Goal: Information Seeking & Learning: Compare options

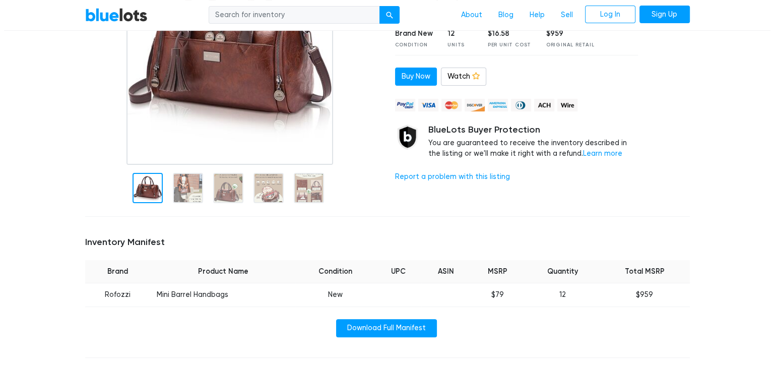
scroll to position [180, 0]
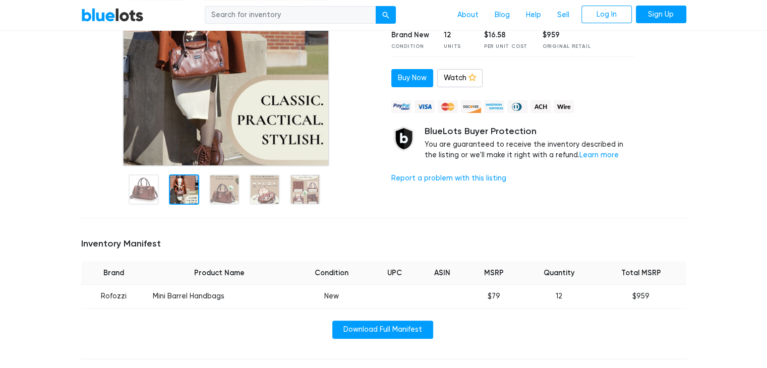
click at [181, 205] on div at bounding box center [184, 189] width 30 height 30
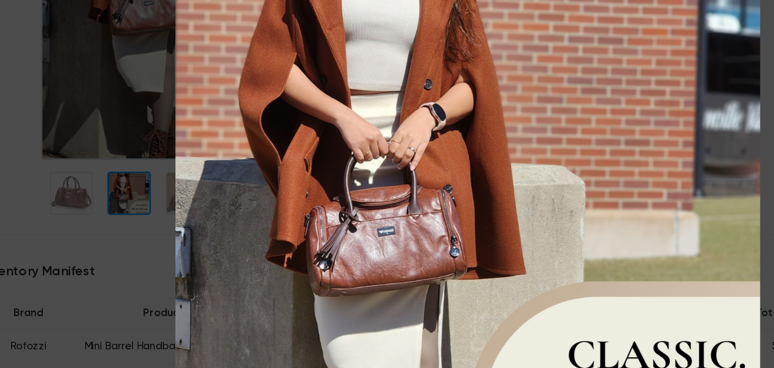
scroll to position [180, 0]
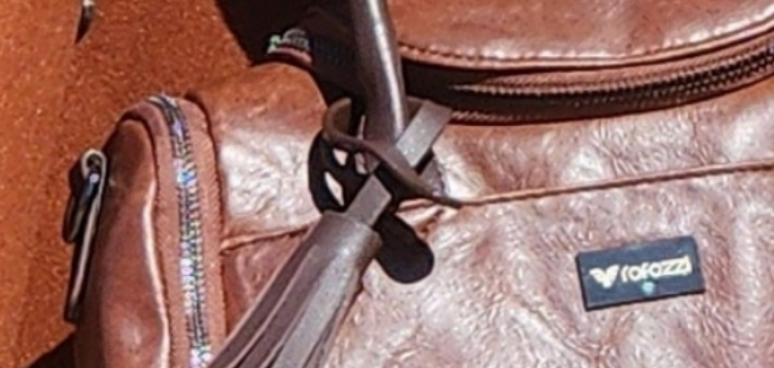
drag, startPoint x: 310, startPoint y: 190, endPoint x: 175, endPoint y: 49, distance: 195.1
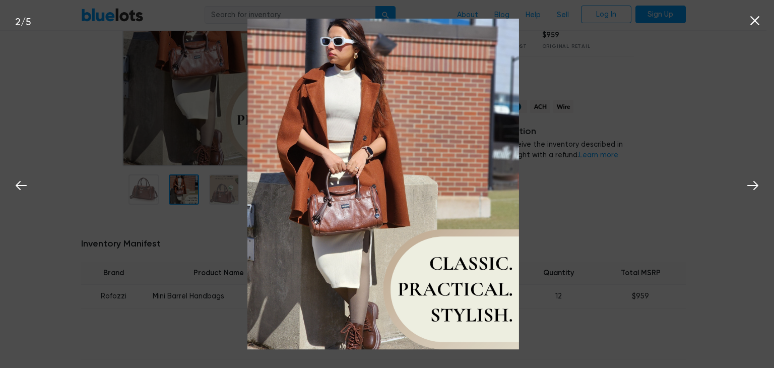
drag, startPoint x: 175, startPoint y: 49, endPoint x: 619, endPoint y: 155, distance: 456.2
click at [619, 155] on div "2 / 5" at bounding box center [387, 184] width 774 height 368
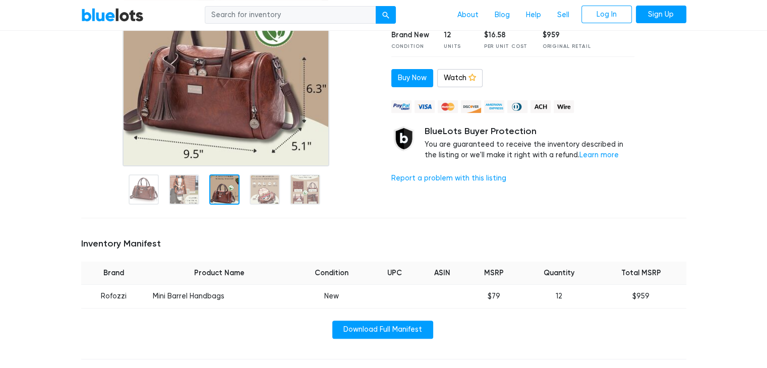
click at [222, 205] on div at bounding box center [224, 189] width 30 height 30
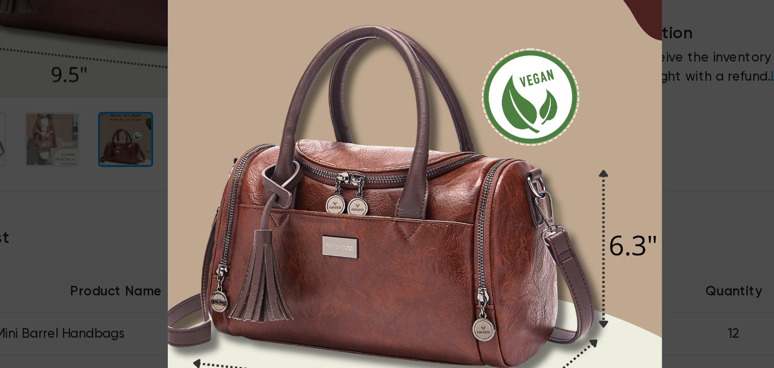
scroll to position [180, 0]
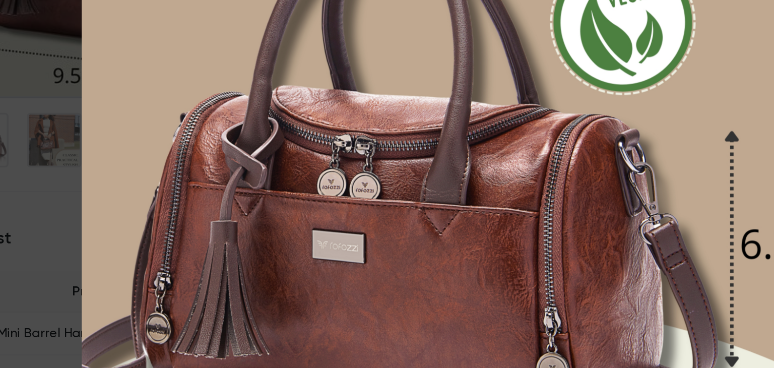
click at [169, 268] on div "3 / 5" at bounding box center [387, 184] width 774 height 368
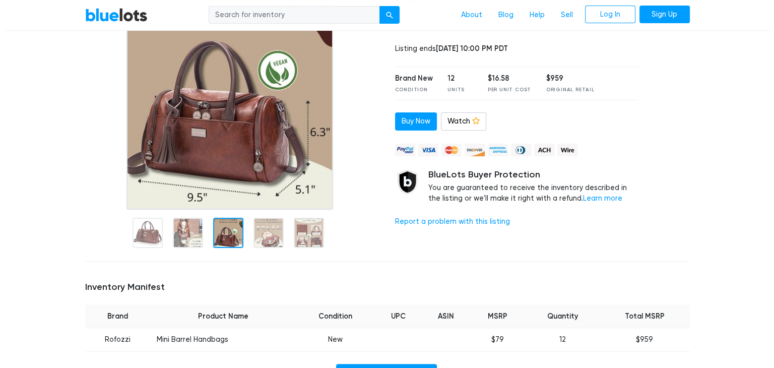
scroll to position [135, 0]
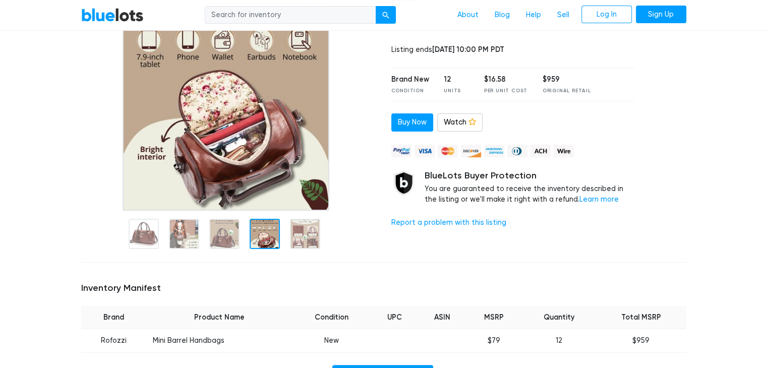
click at [278, 249] on div at bounding box center [265, 234] width 30 height 30
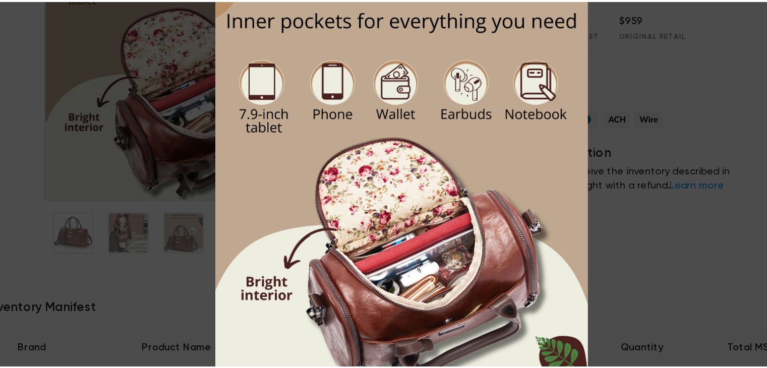
scroll to position [135, 0]
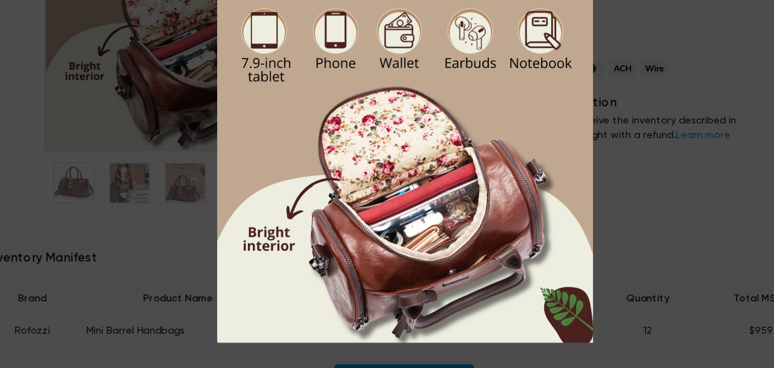
click at [549, 286] on div "4 / 5" at bounding box center [387, 184] width 774 height 368
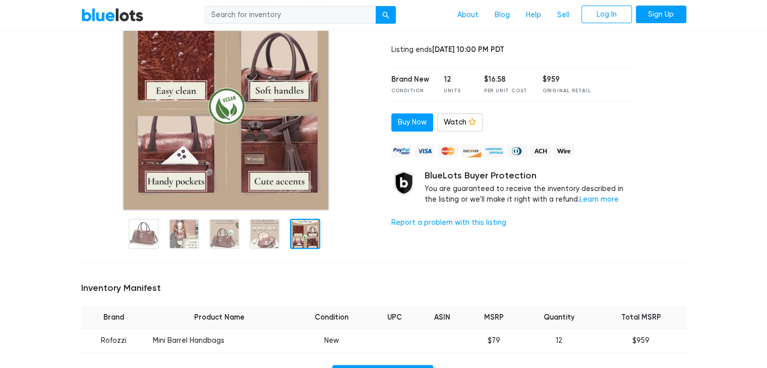
click at [344, 255] on div at bounding box center [228, 233] width 295 height 44
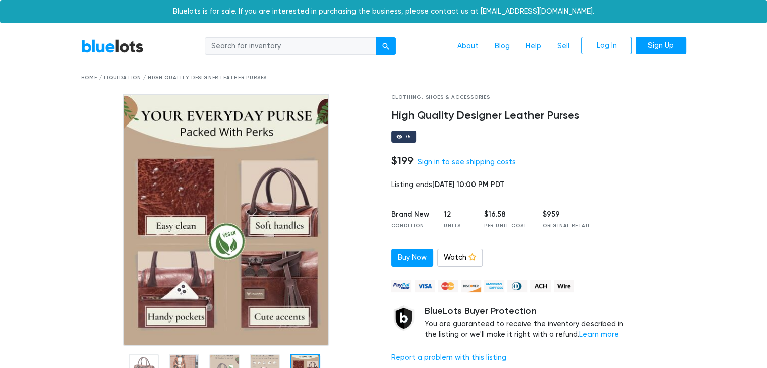
click at [344, 256] on div at bounding box center [228, 220] width 295 height 252
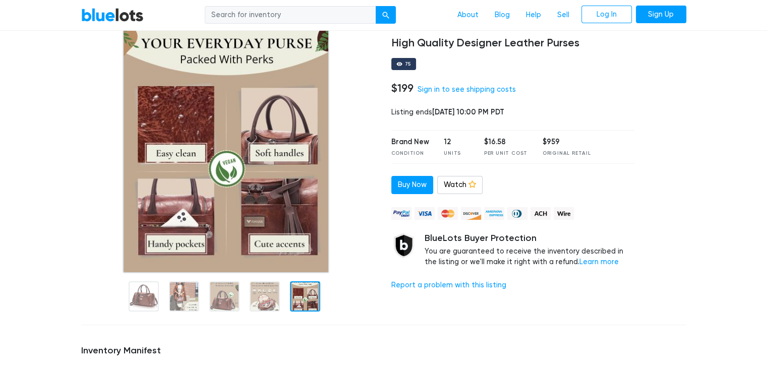
scroll to position [69, 0]
